Goal: Information Seeking & Learning: Learn about a topic

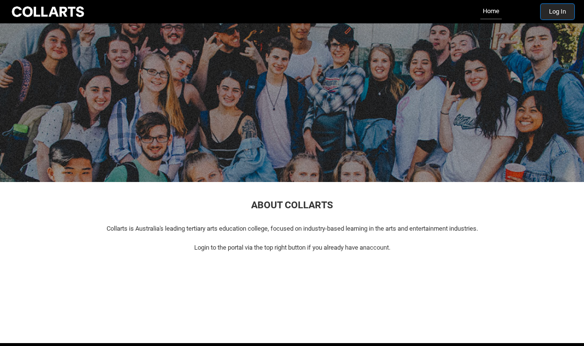
click at [553, 18] on button "Log In" at bounding box center [558, 12] width 34 height 16
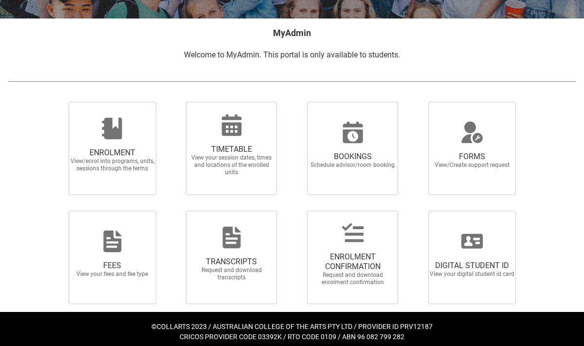
scroll to position [177, 0]
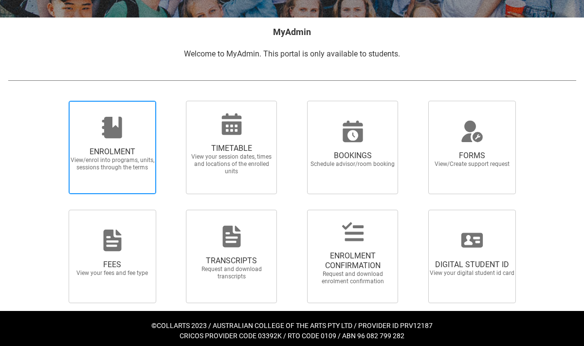
click at [109, 161] on span "View/enrol into programs, units, sessions through the terms" at bounding box center [113, 164] width 86 height 15
click at [57, 101] on input "ENROLMENT View/enrol into programs, units, sessions through the terms" at bounding box center [57, 100] width 0 height 0
radio input "true"
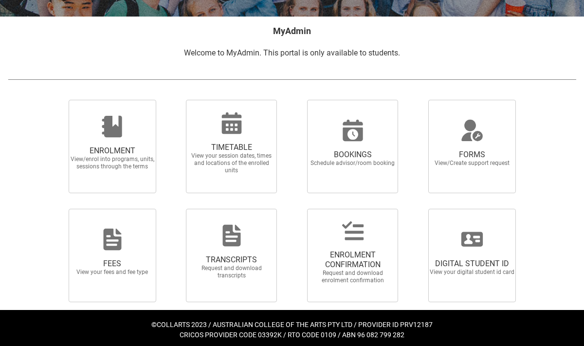
scroll to position [181, 0]
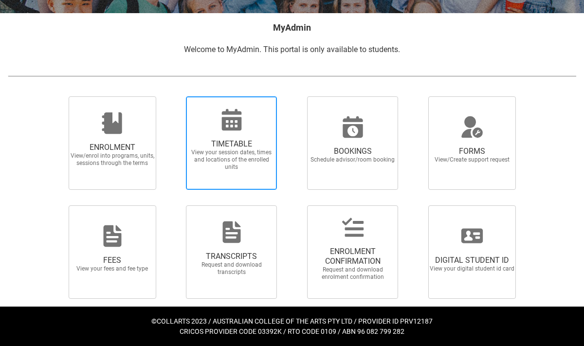
click at [242, 145] on span "TIMETABLE" at bounding box center [232, 144] width 86 height 10
click at [175, 96] on input "TIMETABLE View your session dates, times and locations of the enrolled units" at bounding box center [174, 96] width 0 height 0
radio input "true"
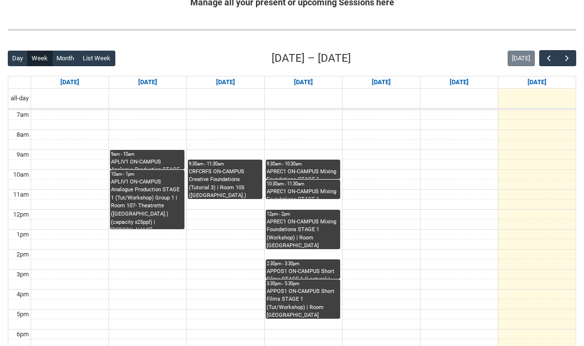
scroll to position [208, 0]
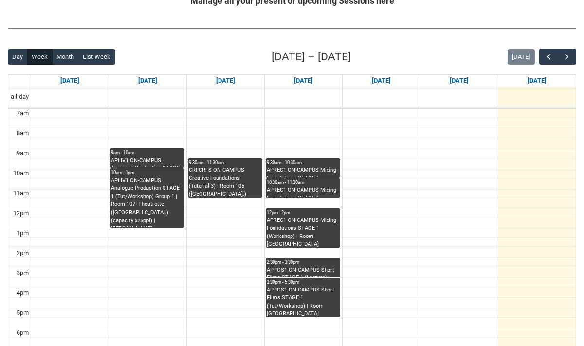
click at [164, 196] on div "APLIV1 ON-CAMPUS Analogue Production STAGE 1 (Tut/Workshop) Group 1 | Room 107-…" at bounding box center [147, 202] width 72 height 51
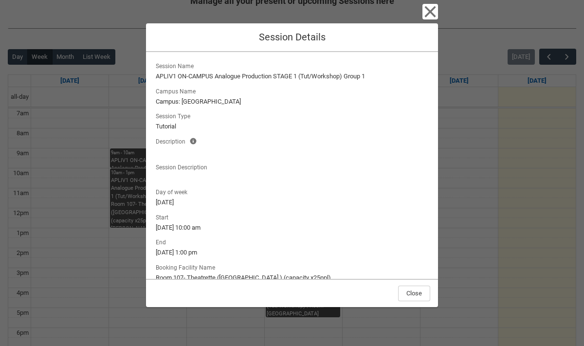
click at [282, 77] on lightning-formatted-text "APLIV1 ON-CAMPUS Analogue Production STAGE 1 (Tut/Workshop) Group 1" at bounding box center [292, 77] width 272 height 10
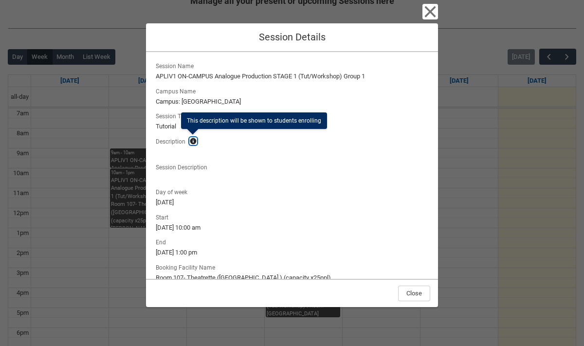
click at [189, 144] on button "Description Help Info This description will be shown to students enrolling" at bounding box center [193, 141] width 8 height 8
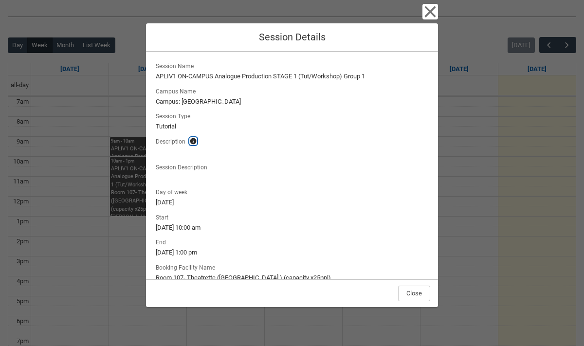
scroll to position [217, 0]
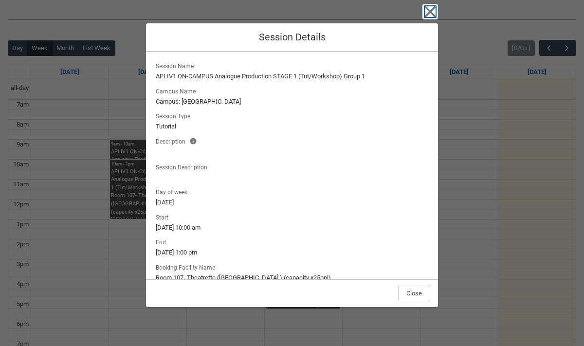
click at [429, 5] on icon "button" at bounding box center [430, 12] width 16 height 16
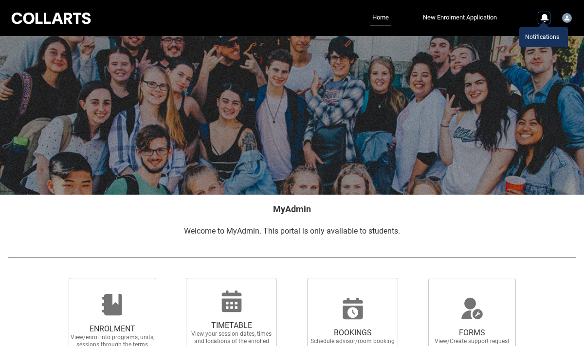
click at [541, 22] on body "Loading × Sorry to interrupt CSS Error Refresh Skip to Main Content Collarts Ed…" at bounding box center [292, 263] width 584 height 527
click at [563, 23] on div "User Profile Student.fkocevs.20241968" at bounding box center [567, 17] width 10 height 15
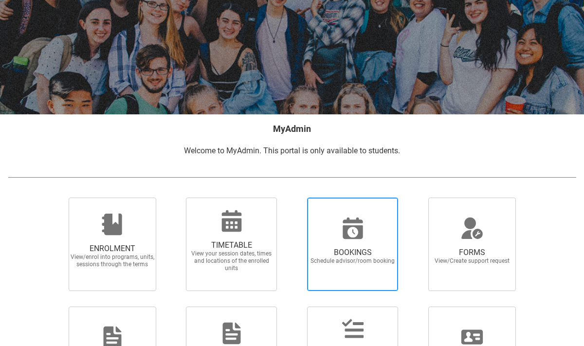
scroll to position [69, 0]
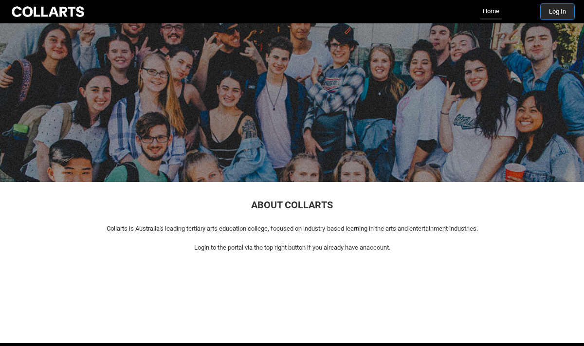
click at [559, 13] on button "Log In" at bounding box center [558, 12] width 34 height 16
